Goal: Transaction & Acquisition: Book appointment/travel/reservation

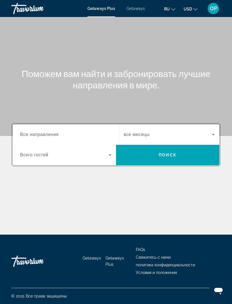
click at [35, 133] on span "Все направления" at bounding box center [39, 134] width 39 height 5
click at [35, 133] on input "Destination Все направления" at bounding box center [65, 134] width 91 height 7
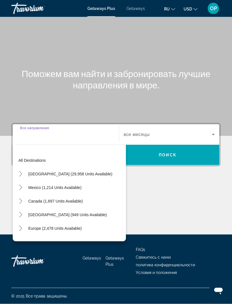
scroll to position [18, 0]
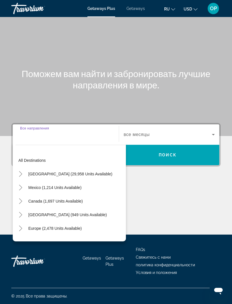
click at [34, 172] on span "[GEOGRAPHIC_DATA] (29,958 units available)" at bounding box center [70, 174] width 84 height 5
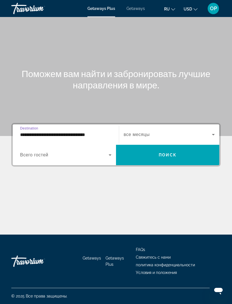
click at [33, 152] on span "Всего гостей" at bounding box center [34, 154] width 28 height 5
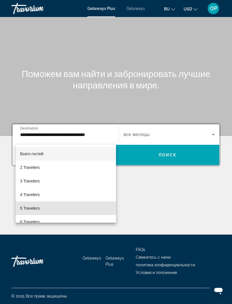
click at [34, 207] on span "5 Travelers" at bounding box center [30, 208] width 20 height 7
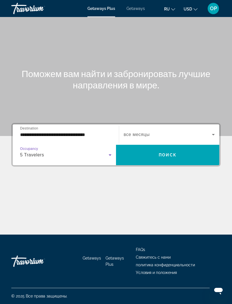
click at [209, 131] on span "Search widget" at bounding box center [168, 134] width 88 height 7
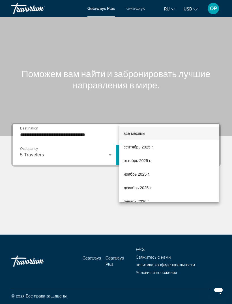
scroll to position [0, 0]
click at [171, 114] on div at bounding box center [116, 152] width 232 height 304
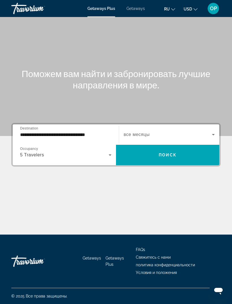
click at [40, 131] on input "**********" at bounding box center [65, 134] width 91 height 7
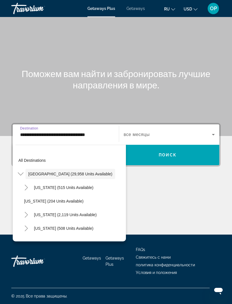
click at [40, 185] on span "[US_STATE] (515 units available)" at bounding box center [63, 187] width 59 height 5
type input "**********"
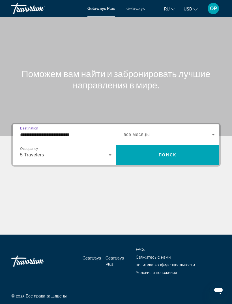
click at [158, 148] on span "Search widget" at bounding box center [167, 155] width 103 height 14
click at [42, 131] on input "Destination Все направления" at bounding box center [65, 134] width 91 height 7
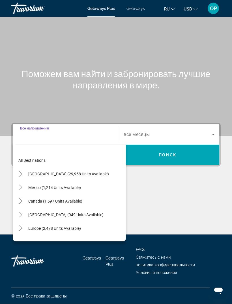
scroll to position [18, 0]
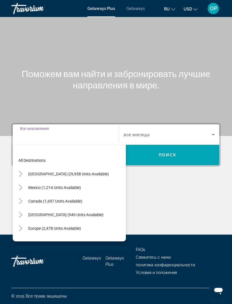
click at [40, 172] on span "[GEOGRAPHIC_DATA] (29,958 units available)" at bounding box center [68, 174] width 81 height 5
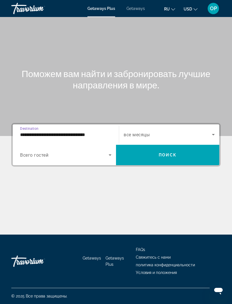
click at [38, 131] on input "**********" at bounding box center [65, 134] width 91 height 7
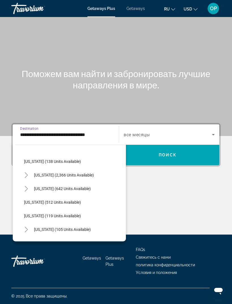
scroll to position [284, 0]
click at [51, 173] on span "[US_STATE] (2,366 units available)" at bounding box center [64, 175] width 60 height 5
type input "**********"
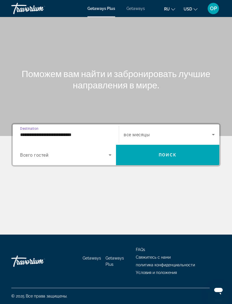
click at [97, 152] on span "Search widget" at bounding box center [64, 155] width 89 height 7
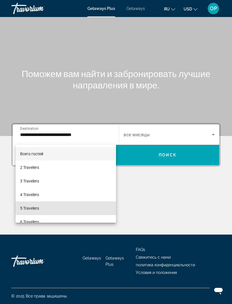
click at [31, 208] on span "5 Travelers" at bounding box center [29, 208] width 19 height 7
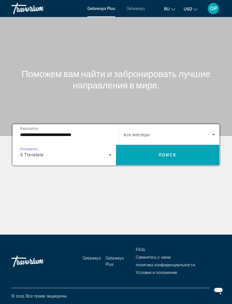
click at [214, 131] on icon "Search widget" at bounding box center [213, 134] width 7 height 7
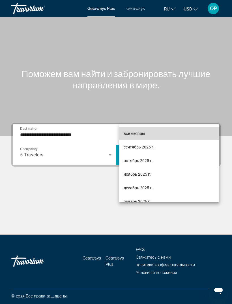
click at [138, 133] on span "все месяцы" at bounding box center [135, 133] width 22 height 5
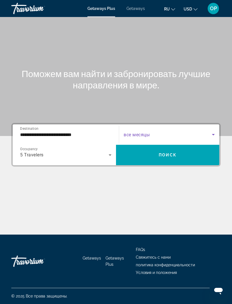
click at [164, 153] on span "Поиск" at bounding box center [168, 155] width 18 height 5
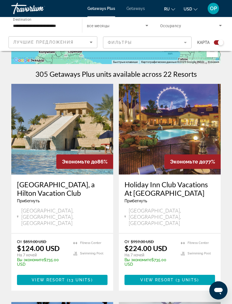
scroll to position [106, 0]
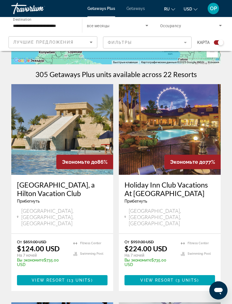
click at [158, 188] on h3 "Holiday Inn Club Vacations At [GEOGRAPHIC_DATA]" at bounding box center [170, 188] width 91 height 17
